Goal: Information Seeking & Learning: Find specific fact

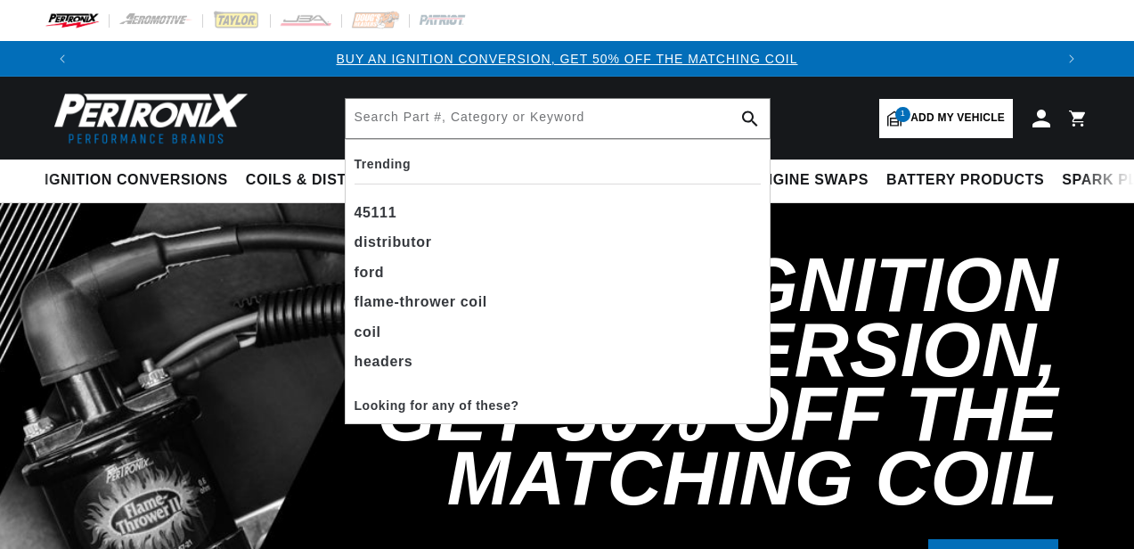
select select "1968"
select select "Ford"
select select "Mustang"
select select "302cid-5.0L"
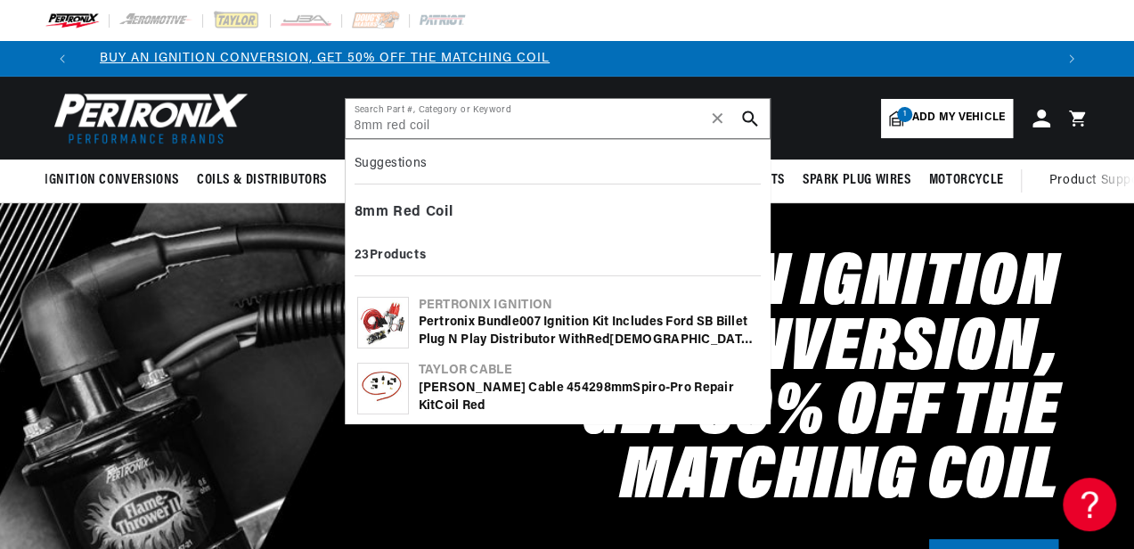
type input "8mm red coil"
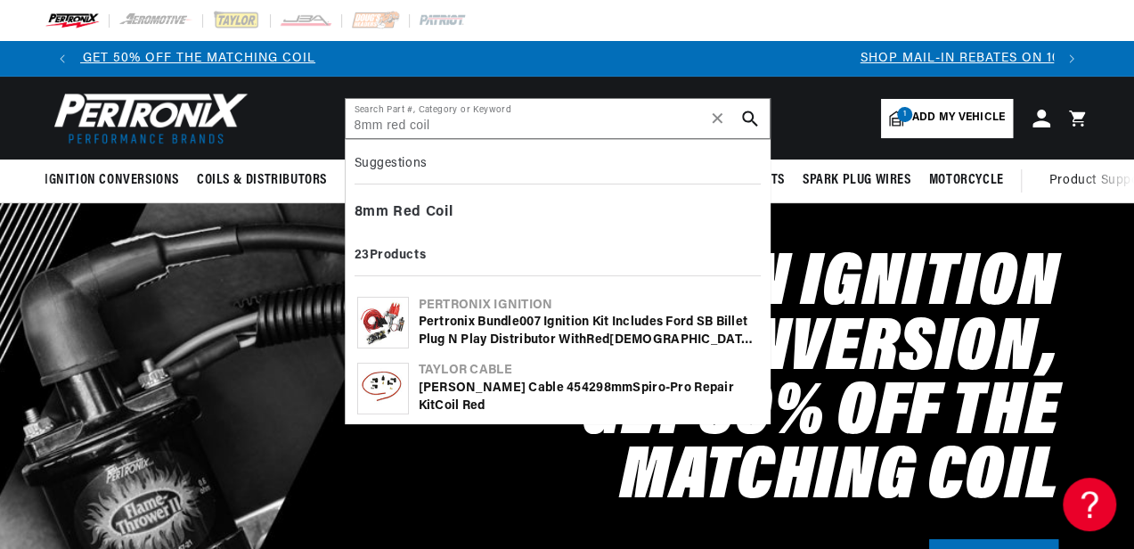
click at [386, 385] on img at bounding box center [383, 388] width 50 height 50
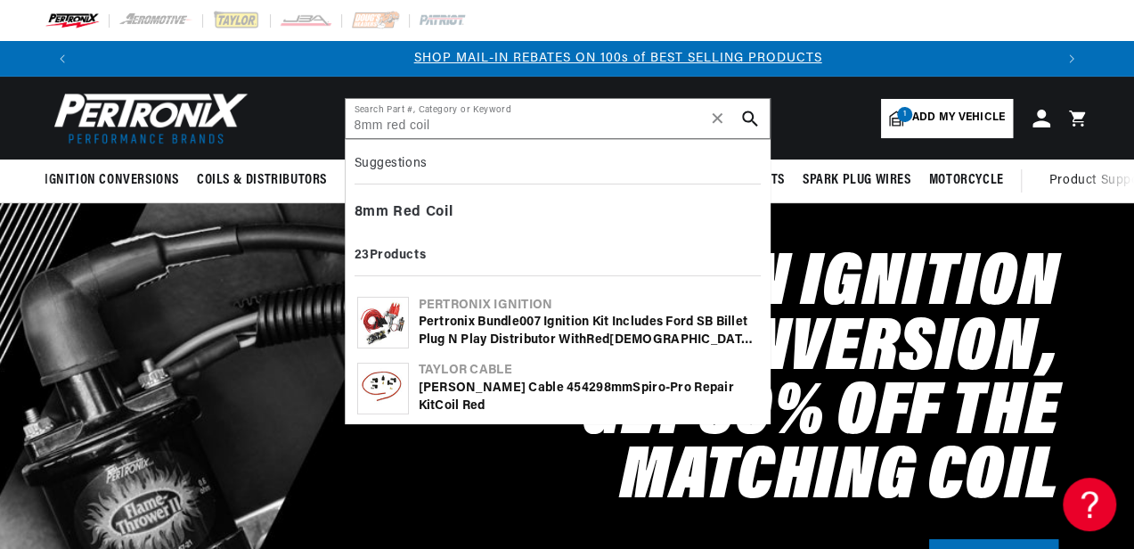
scroll to position [0, 972]
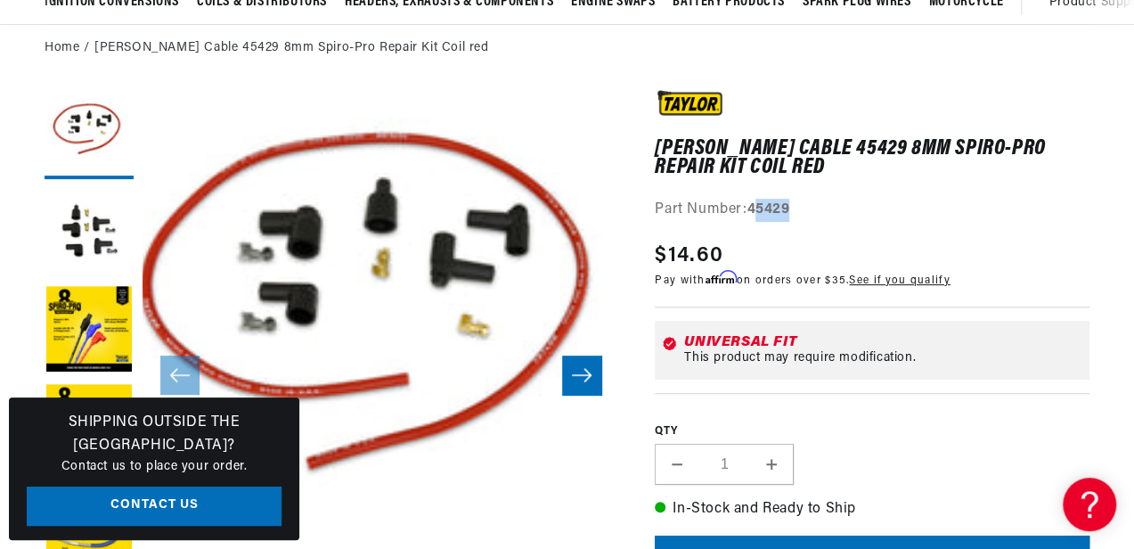
drag, startPoint x: 754, startPoint y: 210, endPoint x: 796, endPoint y: 209, distance: 41.9
click at [796, 209] on div "Part Number: 45429" at bounding box center [871, 210] width 435 height 23
drag, startPoint x: 796, startPoint y: 209, endPoint x: 748, endPoint y: 207, distance: 48.2
click at [748, 207] on div "Part Number: 45429" at bounding box center [871, 210] width 435 height 23
drag, startPoint x: 749, startPoint y: 207, endPoint x: 793, endPoint y: 207, distance: 43.6
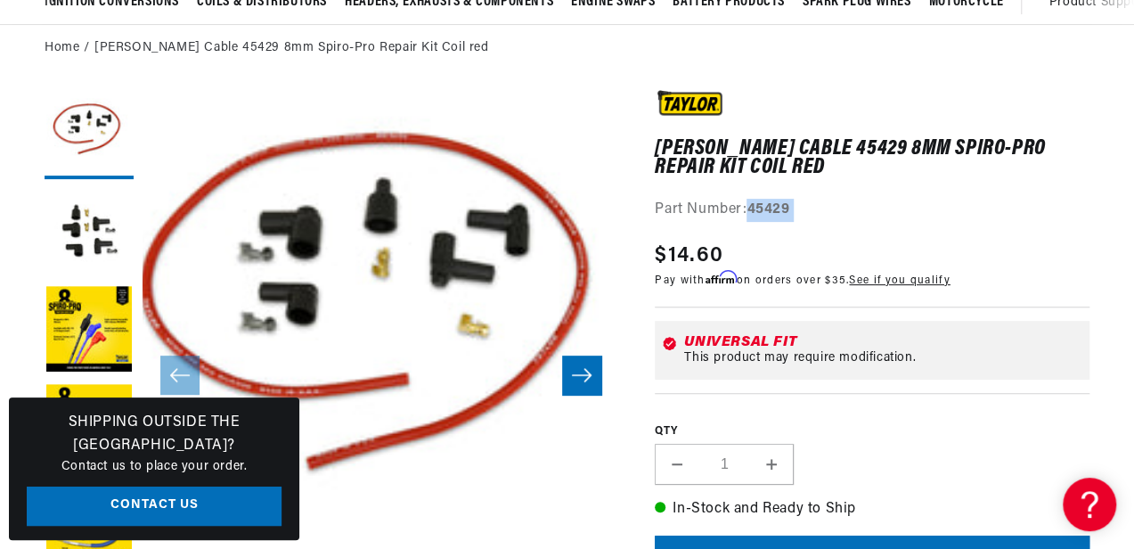
click at [789, 207] on strong "45429" at bounding box center [767, 209] width 43 height 14
drag, startPoint x: 793, startPoint y: 207, endPoint x: 760, endPoint y: 210, distance: 32.2
copy div "45429"
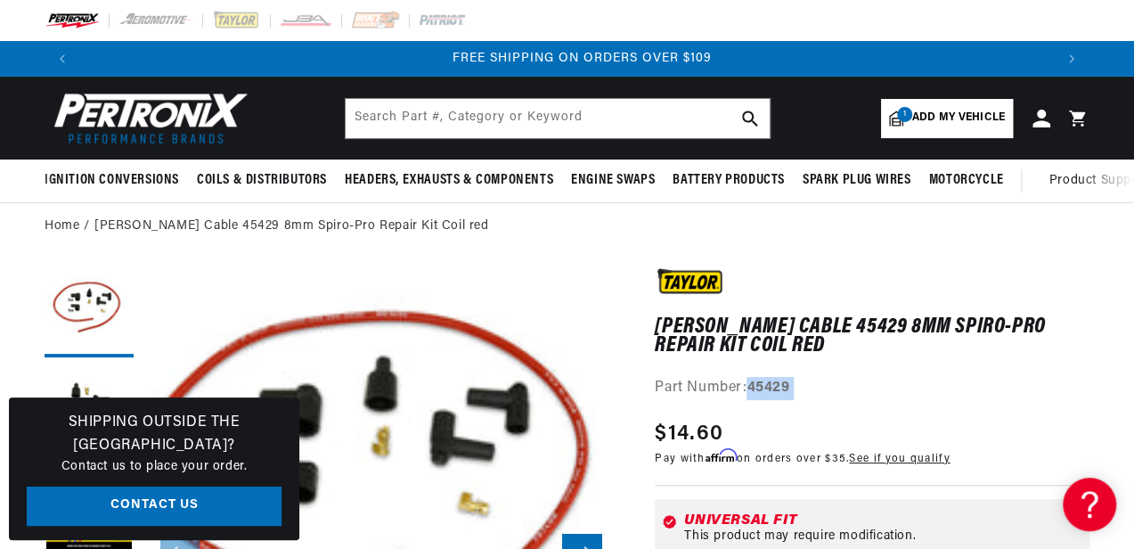
scroll to position [0, 1946]
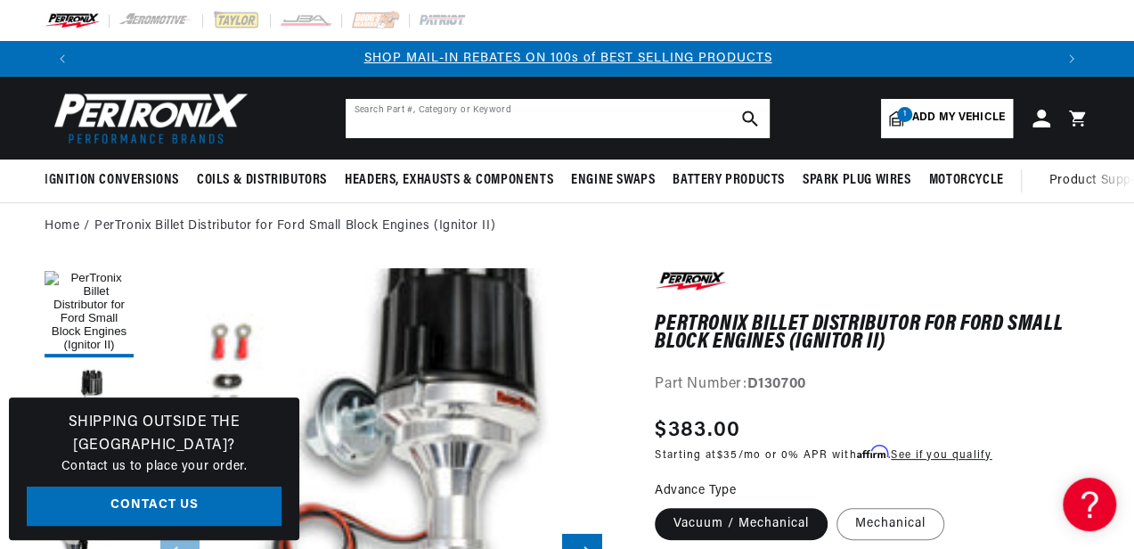
click at [419, 123] on input "text" at bounding box center [557, 118] width 424 height 39
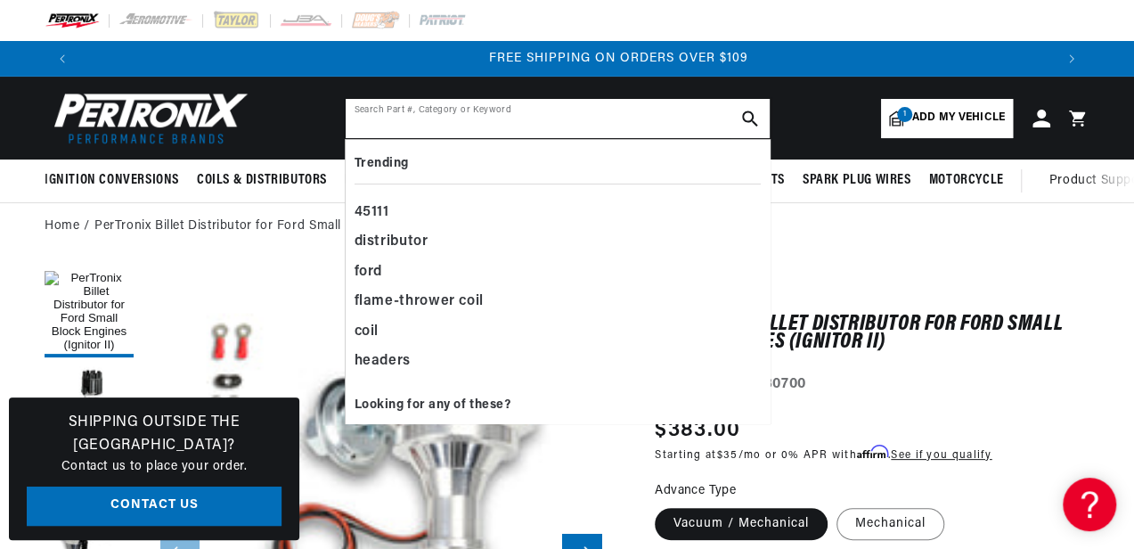
scroll to position [0, 1946]
paste input "D100800"
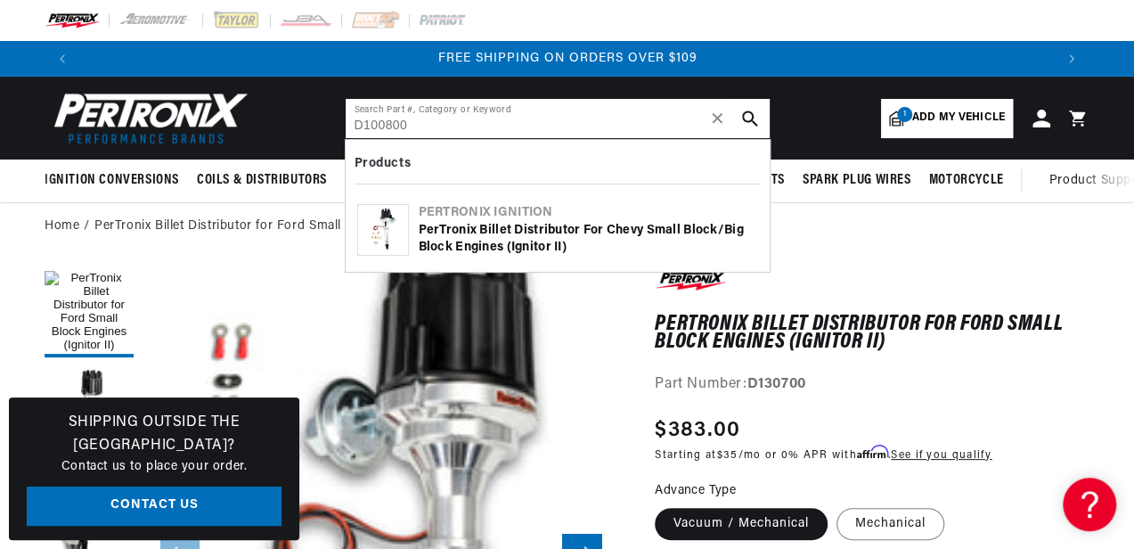
type input "D100800"
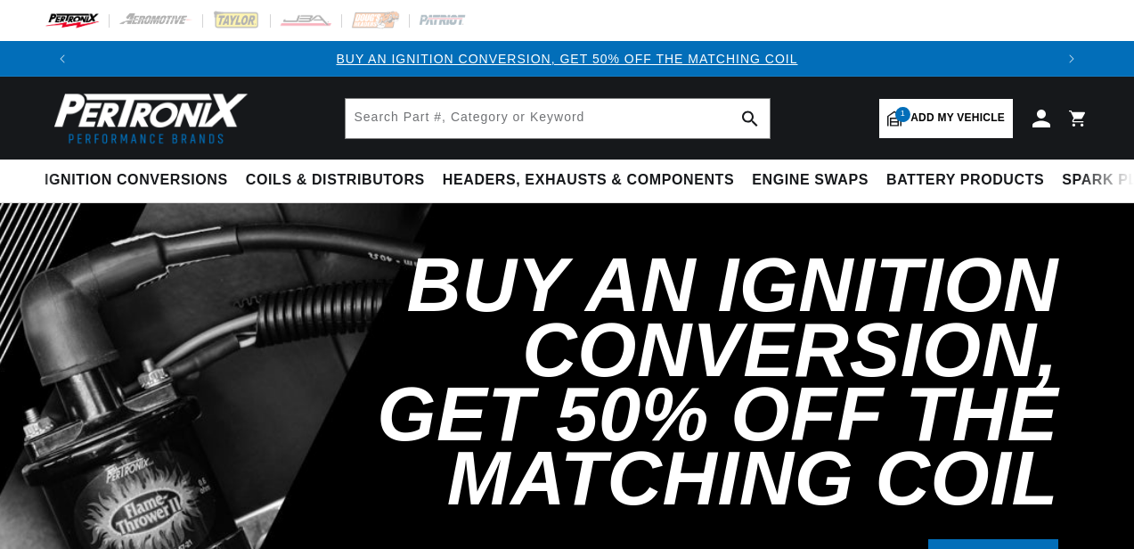
select select "1968"
select select "Ford"
select select "Mustang"
select select "302cid-5.0L"
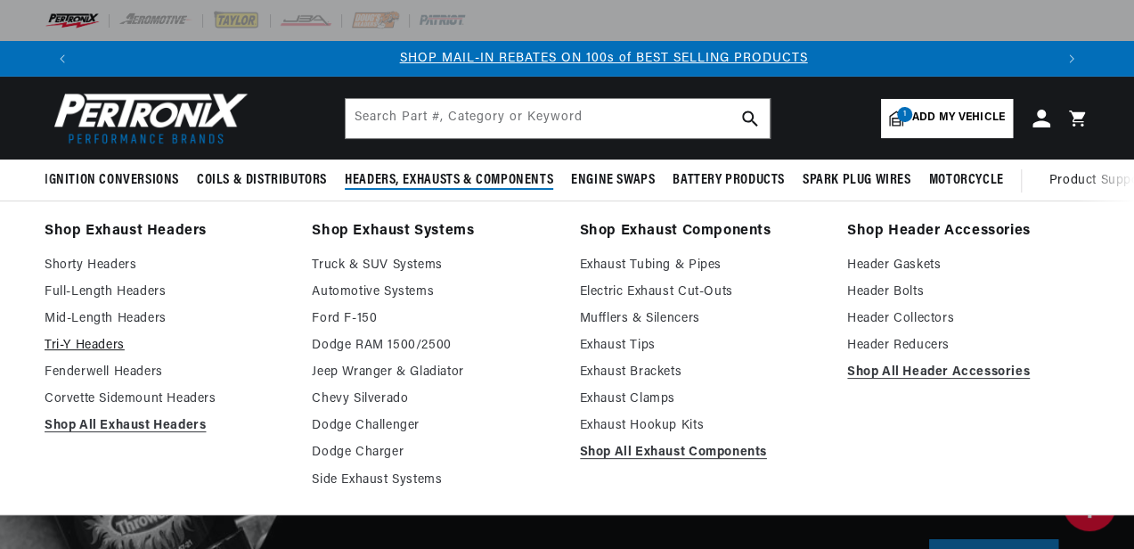
scroll to position [0, 972]
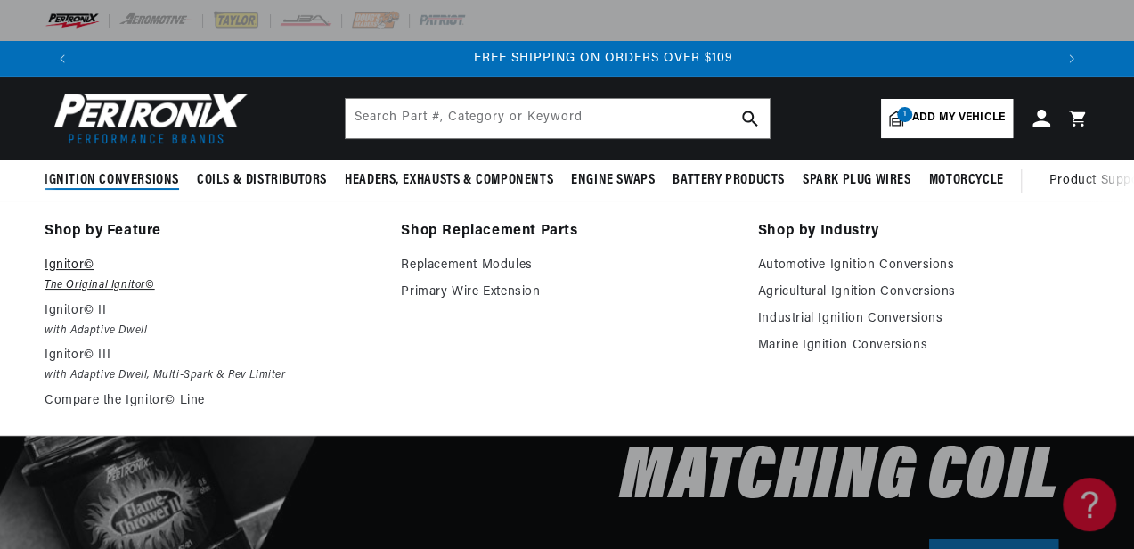
click at [70, 271] on p "Ignitor©" at bounding box center [210, 265] width 331 height 21
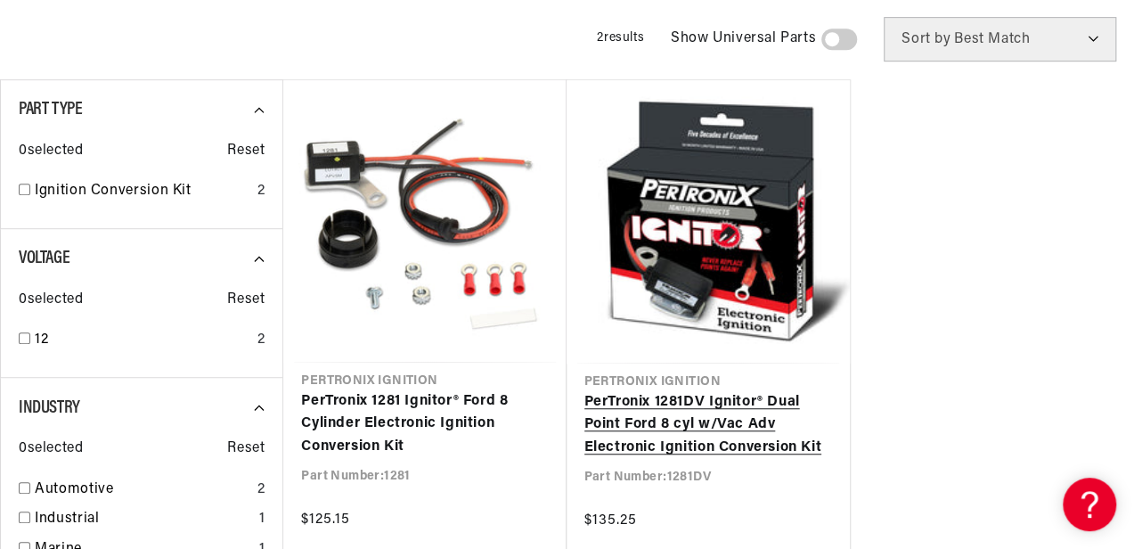
scroll to position [475, 0]
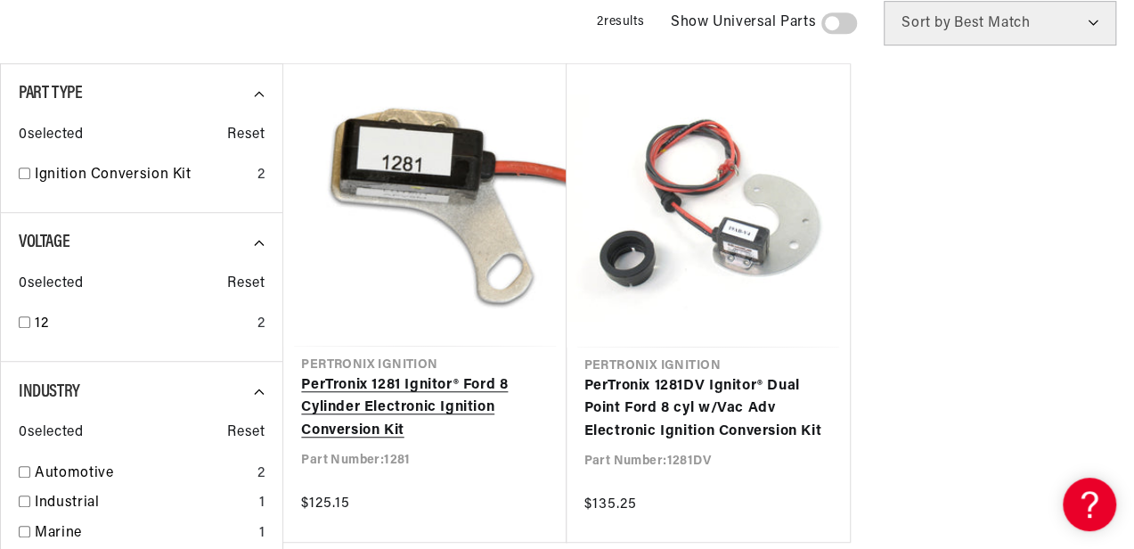
click at [376, 395] on link "PerTronix 1281 Ignitor® Ford 8 Cylinder Electronic Ignition Conversion Kit" at bounding box center [424, 408] width 247 height 69
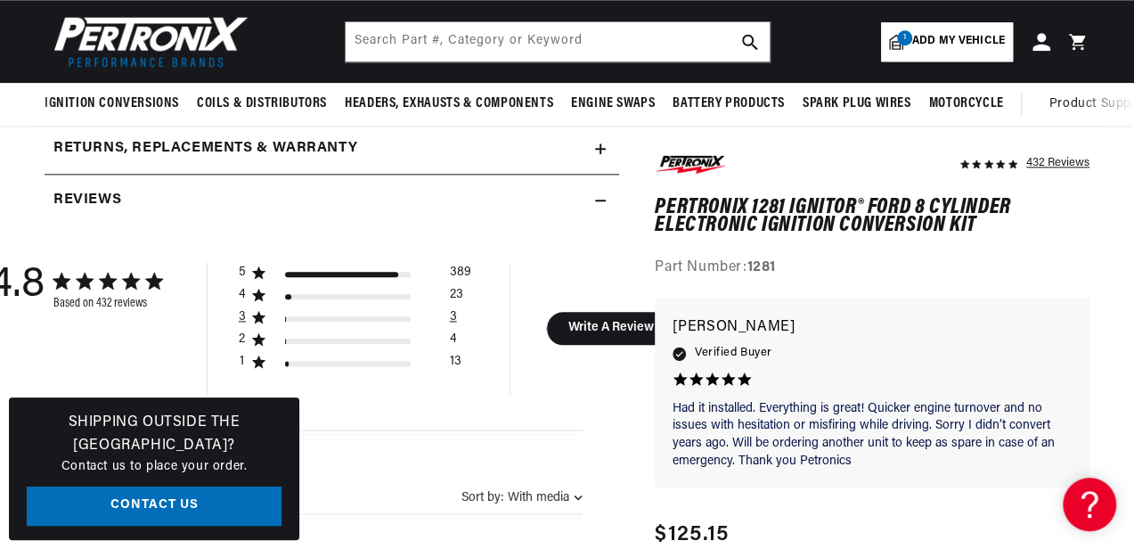
scroll to position [890, 0]
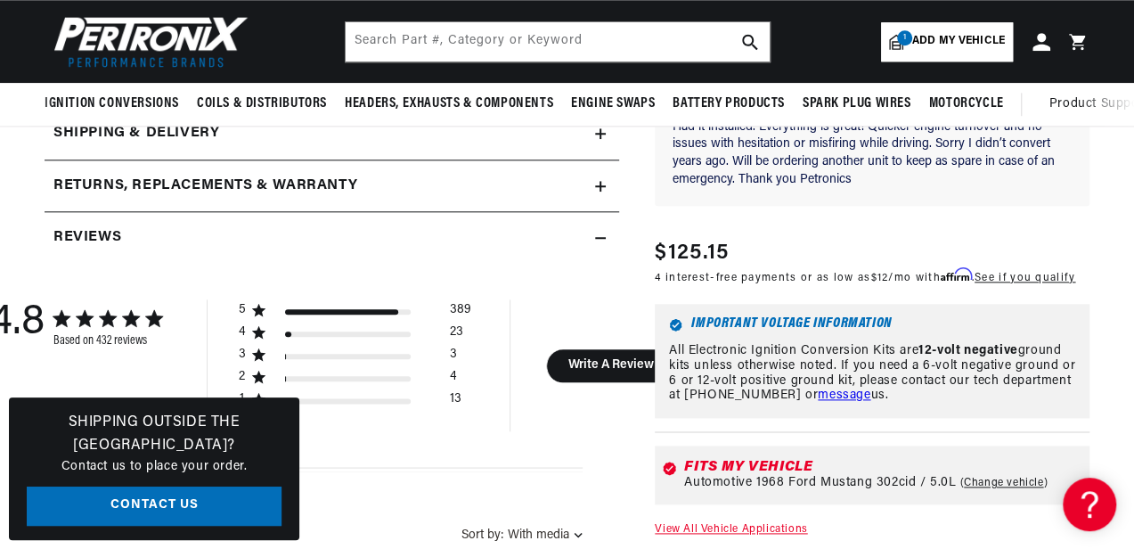
click at [256, 184] on h2 "Returns, Replacements & Warranty" at bounding box center [205, 186] width 304 height 23
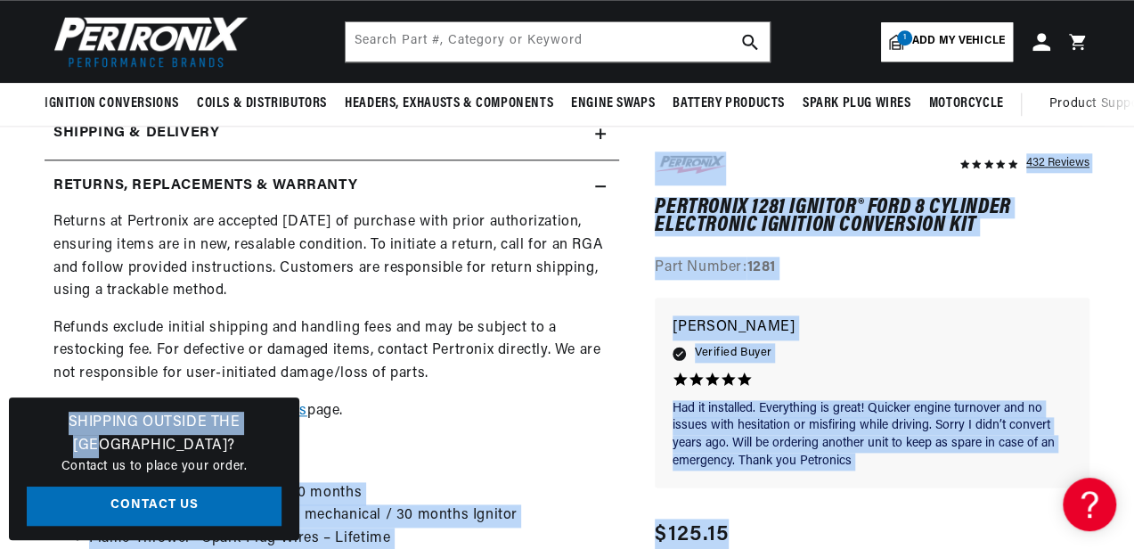
drag, startPoint x: 262, startPoint y: 431, endPoint x: 421, endPoint y: 456, distance: 161.3
drag, startPoint x: 421, startPoint y: 456, endPoint x: 541, endPoint y: 429, distance: 122.3
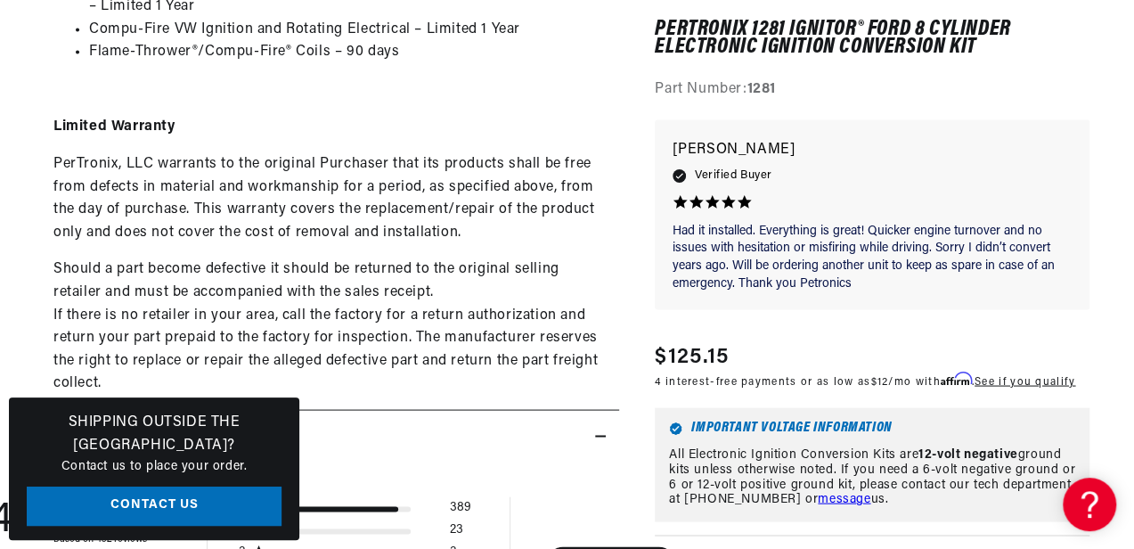
scroll to position [1603, 0]
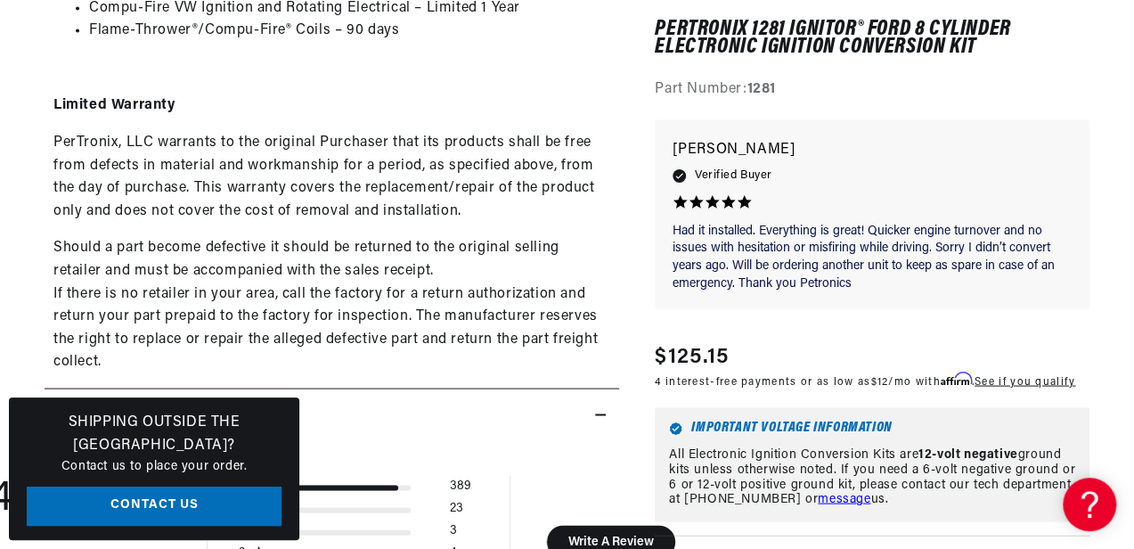
drag, startPoint x: 45, startPoint y: 135, endPoint x: 484, endPoint y: 362, distance: 494.2
copy div "PerTronix, LLC warrants to the original Purchaser that its products shall be fr…"
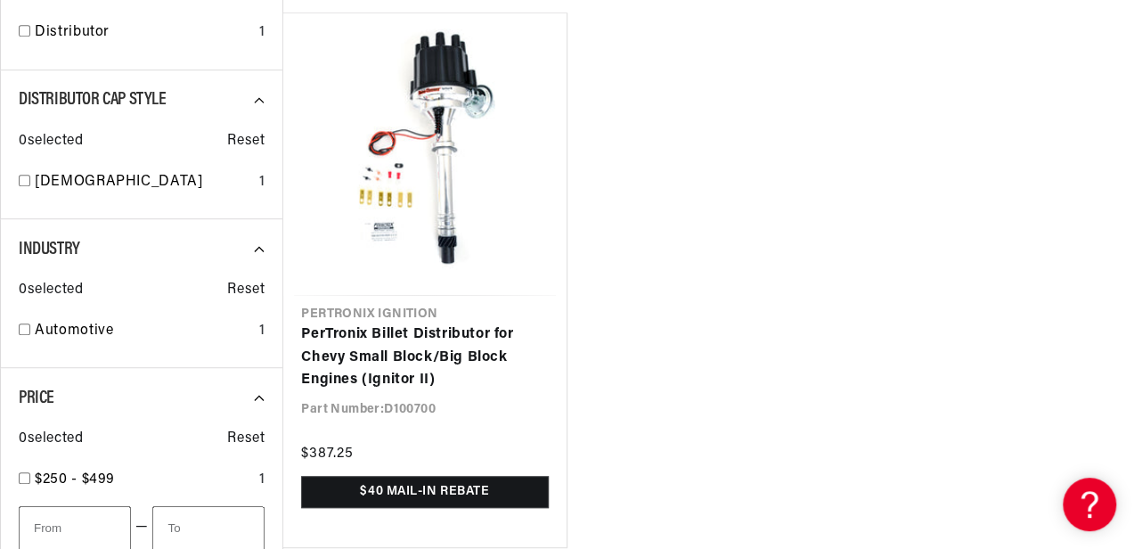
scroll to position [0, 972]
